Goal: Find contact information: Find contact information

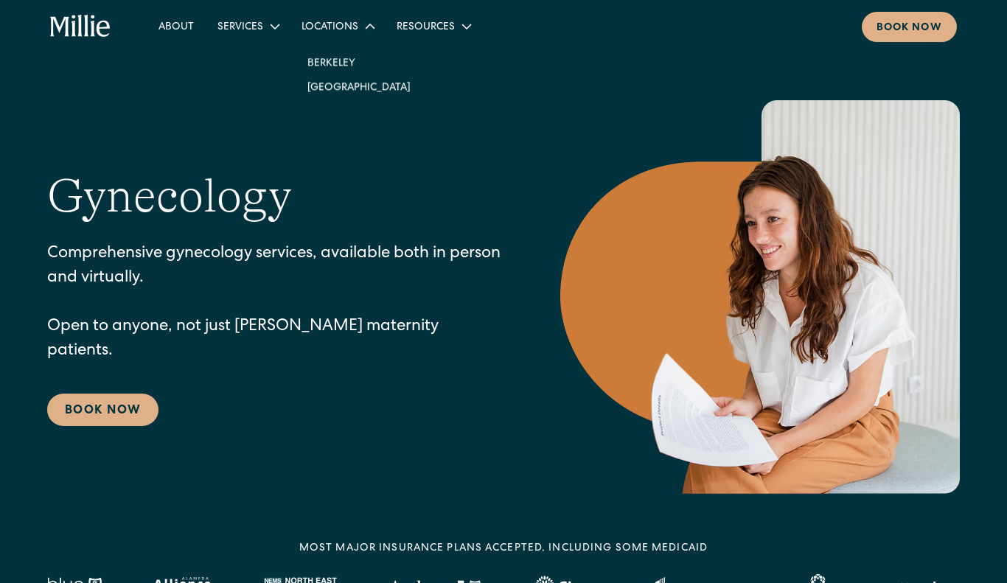
click at [360, 27] on icon at bounding box center [369, 26] width 18 height 18
click at [363, 24] on icon at bounding box center [370, 27] width 18 height 18
click at [332, 55] on link "Berkeley" at bounding box center [358, 62] width 127 height 24
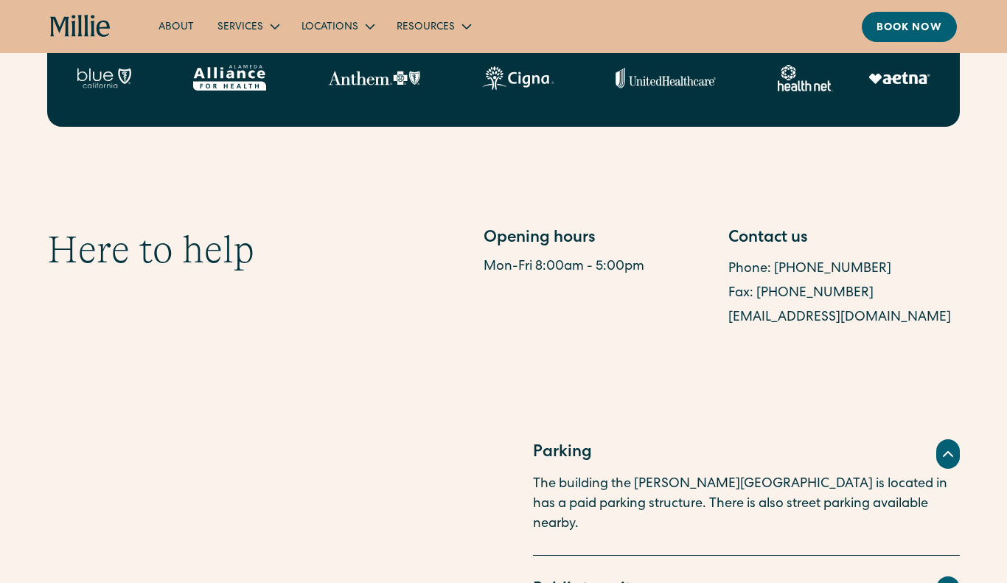
scroll to position [665, 0]
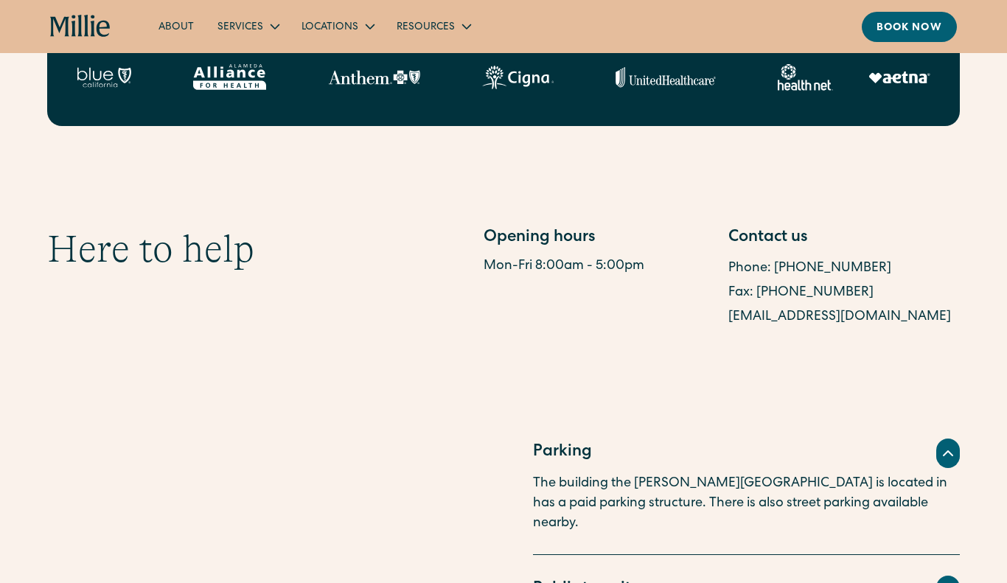
click at [746, 316] on link "[EMAIL_ADDRESS][DOMAIN_NAME]" at bounding box center [839, 316] width 223 height 13
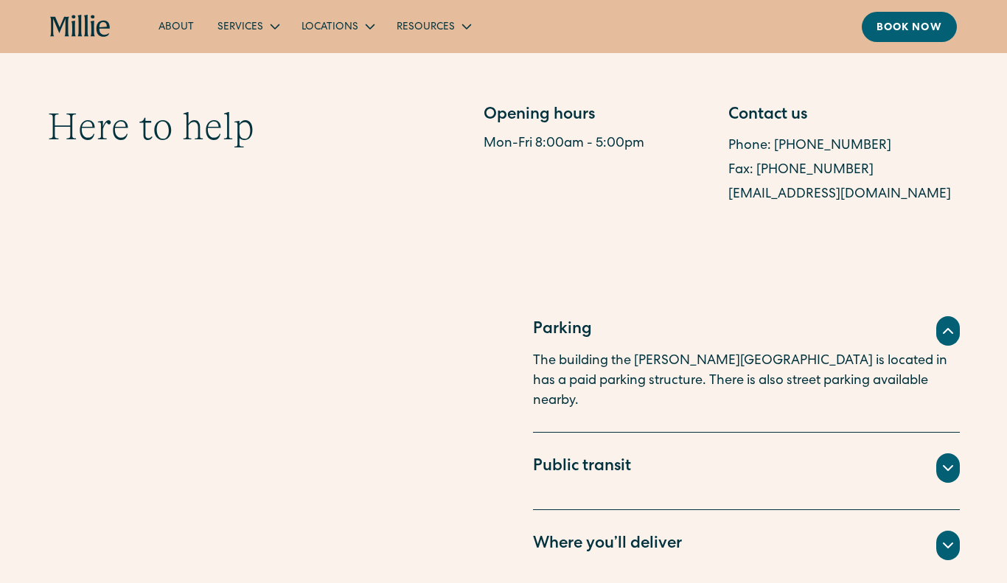
scroll to position [783, 0]
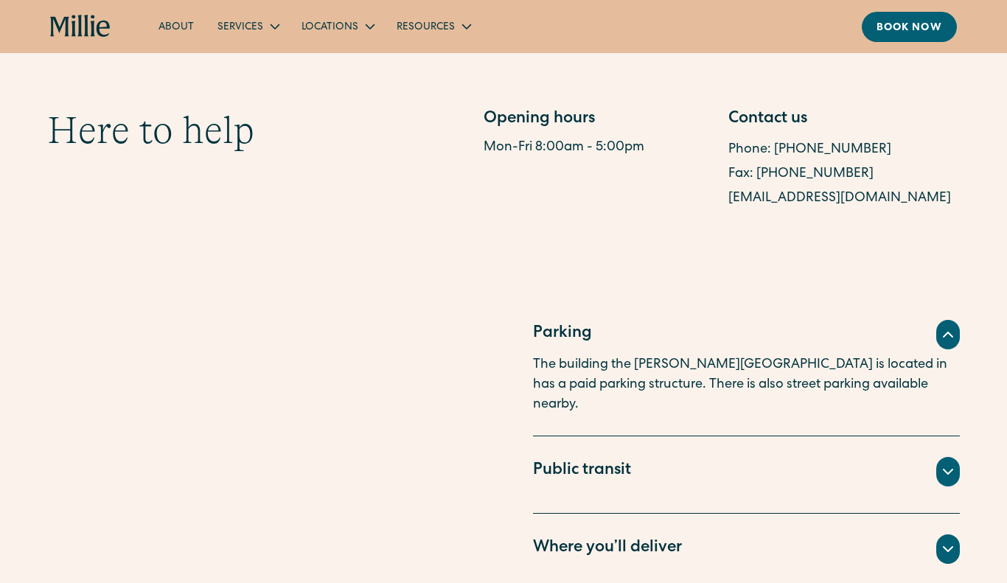
drag, startPoint x: 723, startPoint y: 199, endPoint x: 959, endPoint y: 203, distance: 235.8
click at [959, 203] on div "Opening hours Mon-Fri 8:00am - 5:00pm Contact us Phone: [PHONE_NUMBER] Fax: [PH…" at bounding box center [721, 159] width 476 height 103
copy link "[EMAIL_ADDRESS][DOMAIN_NAME]"
